Goal: Contribute content

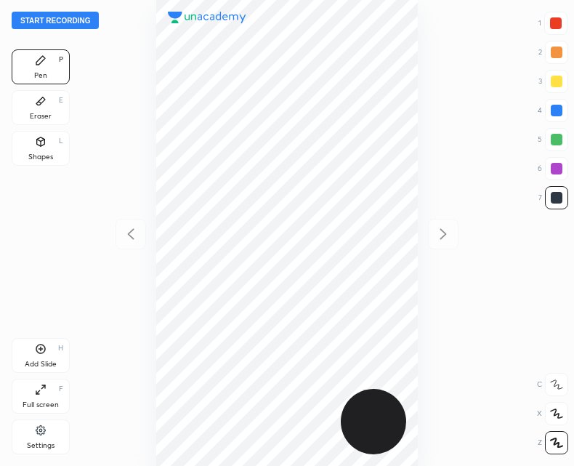
scroll to position [466, 341]
click at [52, 19] on button "Start recording" at bounding box center [55, 20] width 87 height 17
click at [48, 352] on div "Add Slide H" at bounding box center [41, 355] width 58 height 35
click at [143, 228] on div at bounding box center [130, 234] width 31 height 31
click at [448, 235] on icon at bounding box center [442, 233] width 17 height 17
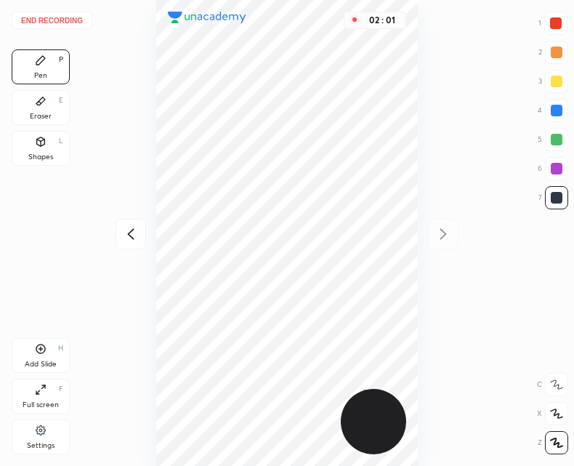
click at [44, 358] on div "Add Slide H" at bounding box center [41, 355] width 58 height 35
click at [65, 17] on button "End recording" at bounding box center [52, 20] width 81 height 17
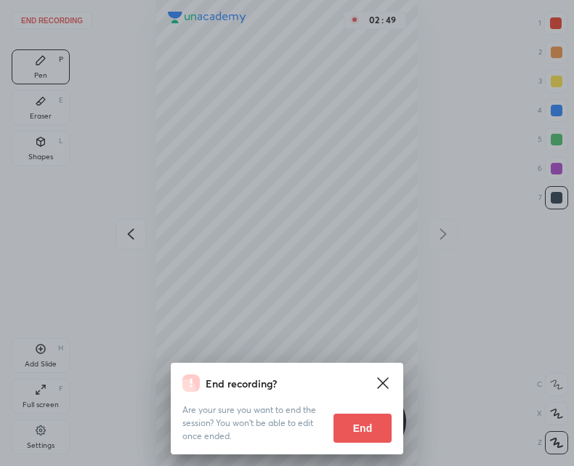
click at [368, 431] on button "End" at bounding box center [362, 427] width 58 height 29
